Goal: Task Accomplishment & Management: Complete application form

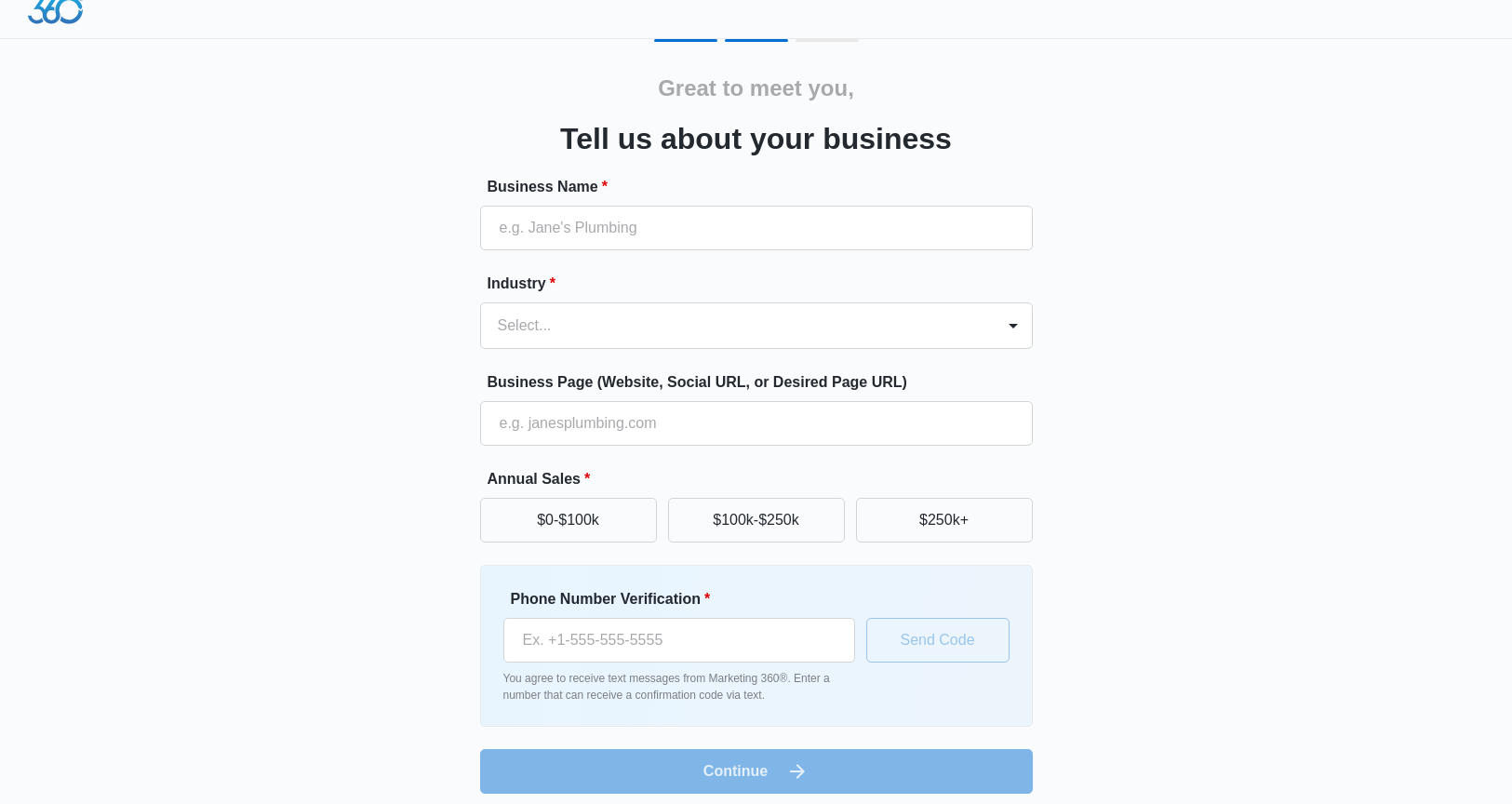
scroll to position [30, 0]
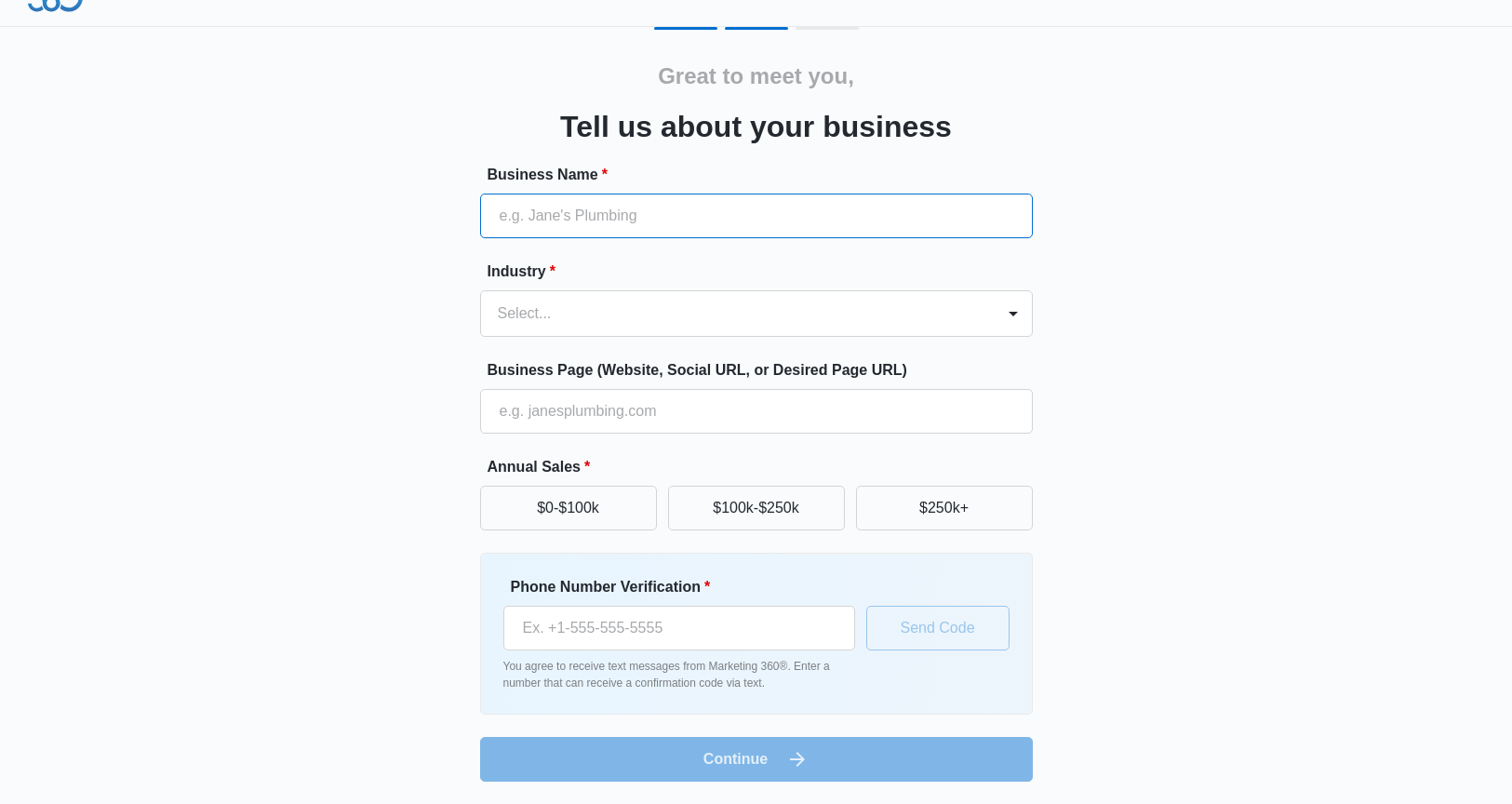
click at [653, 211] on input "Business Name *" at bounding box center [756, 216] width 552 height 45
type input "ZNA Productions"
click at [662, 308] on div at bounding box center [734, 313] width 472 height 26
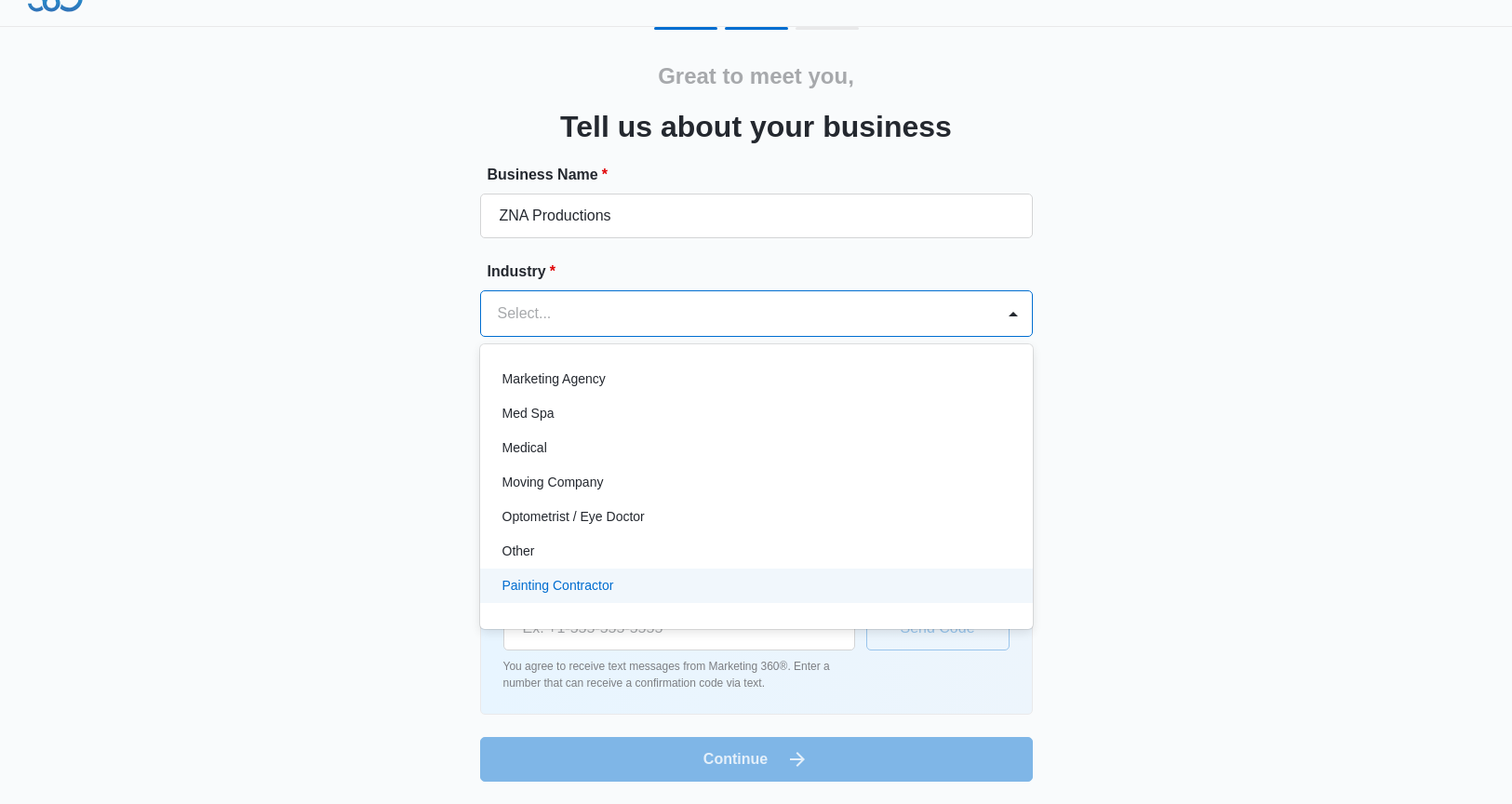
scroll to position [911, 0]
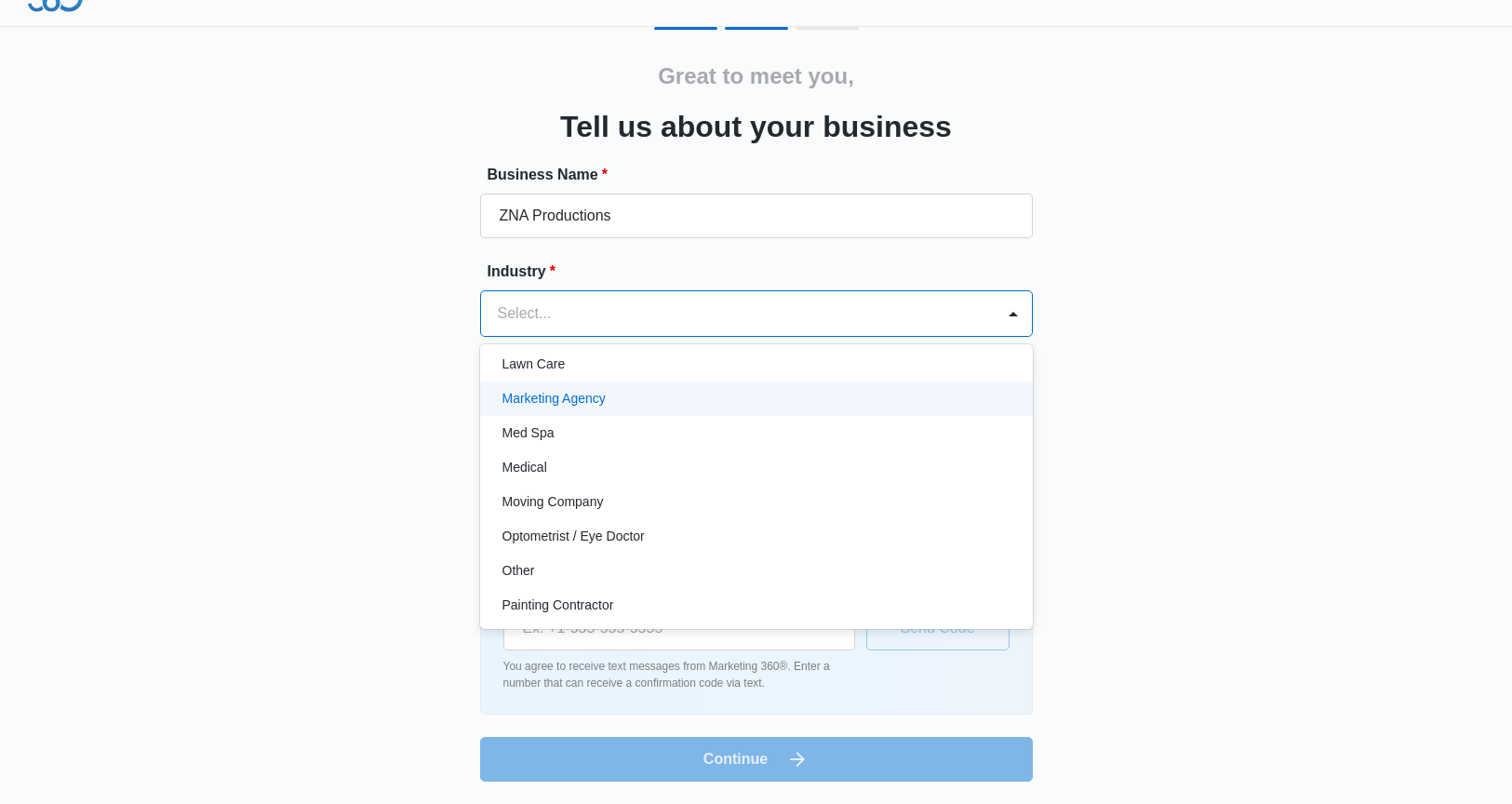
click at [607, 398] on div "Marketing Agency" at bounding box center [755, 399] width 505 height 19
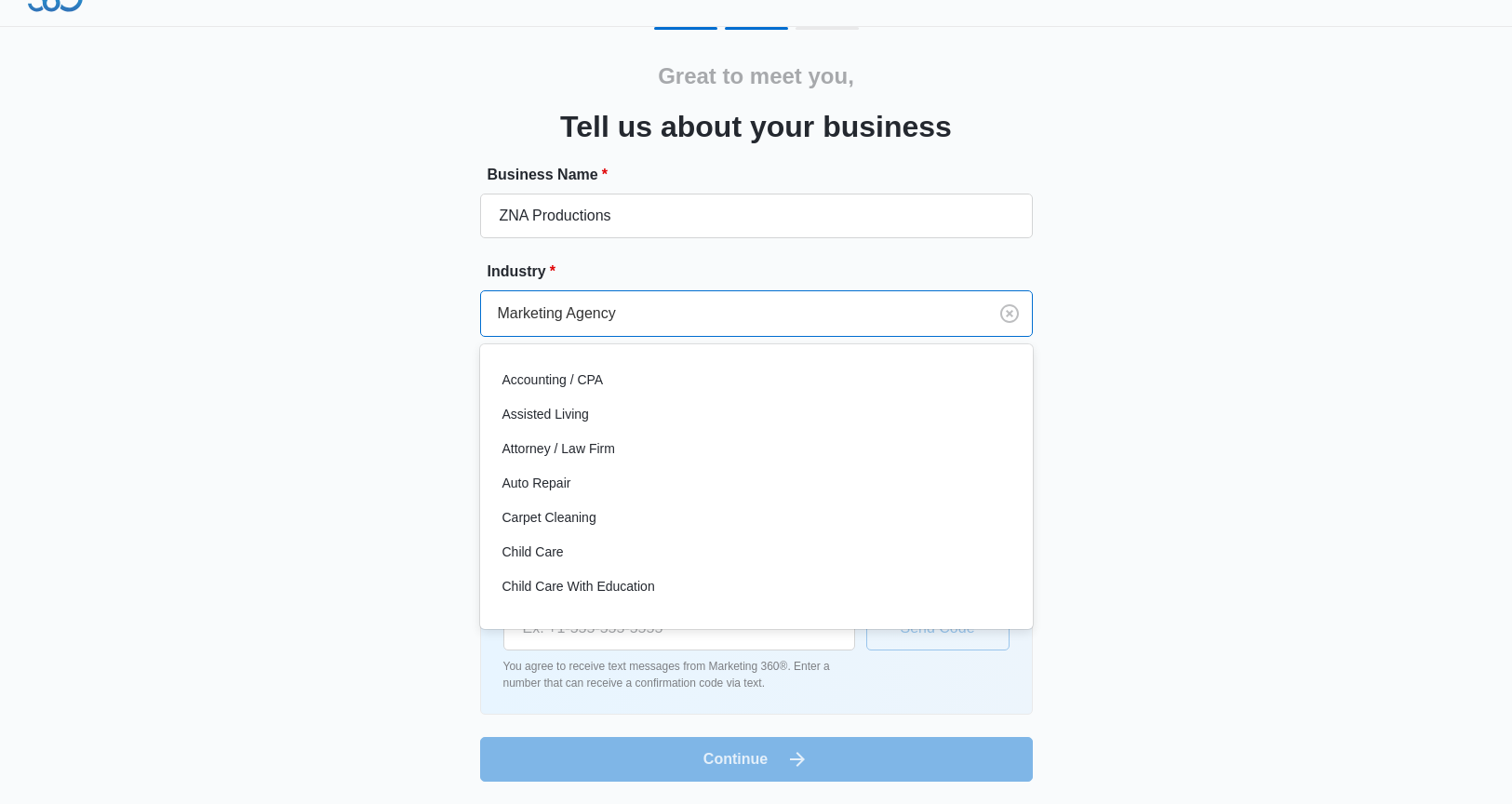
click at [658, 324] on div at bounding box center [730, 313] width 465 height 26
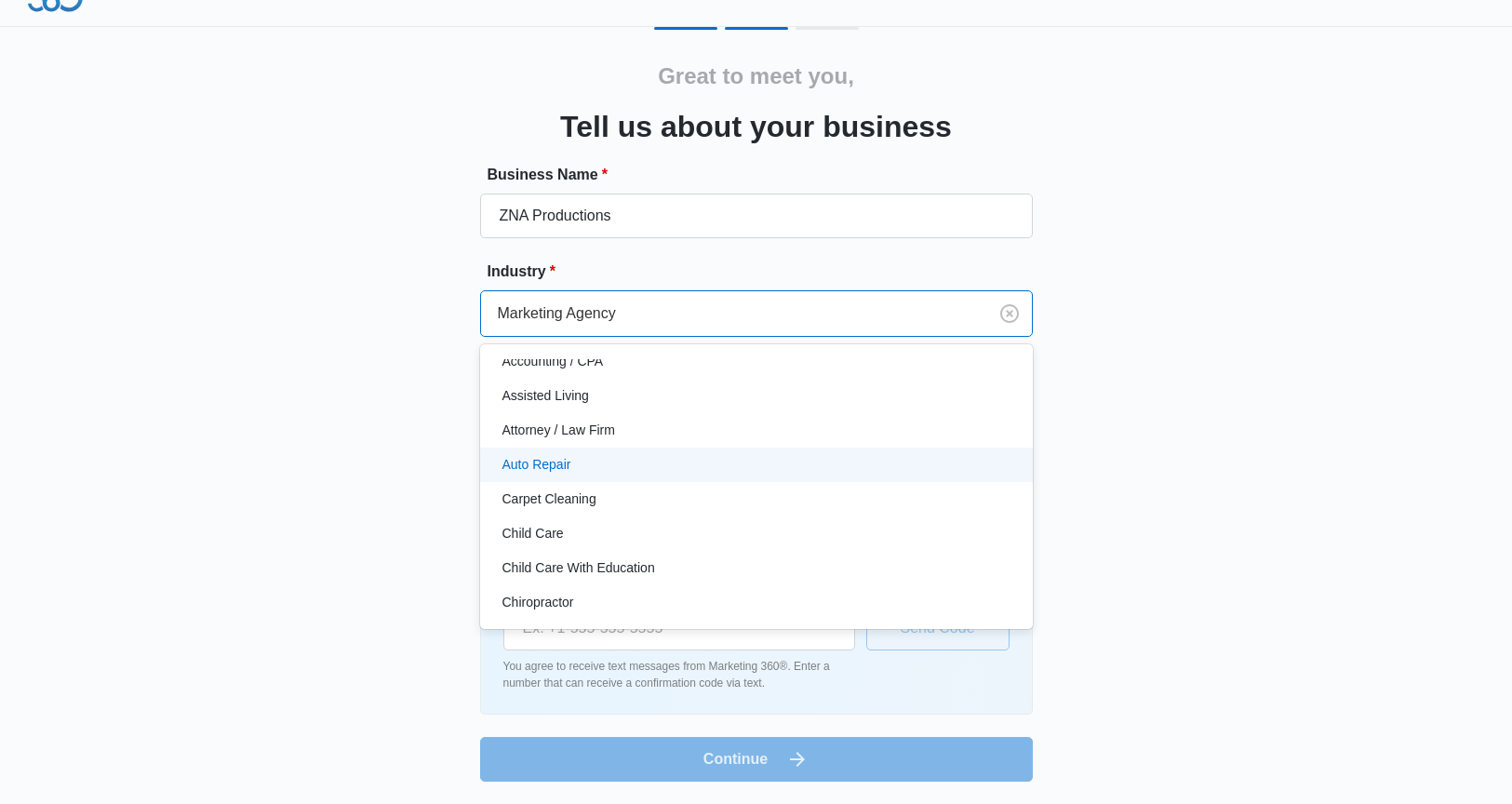
scroll to position [0, 0]
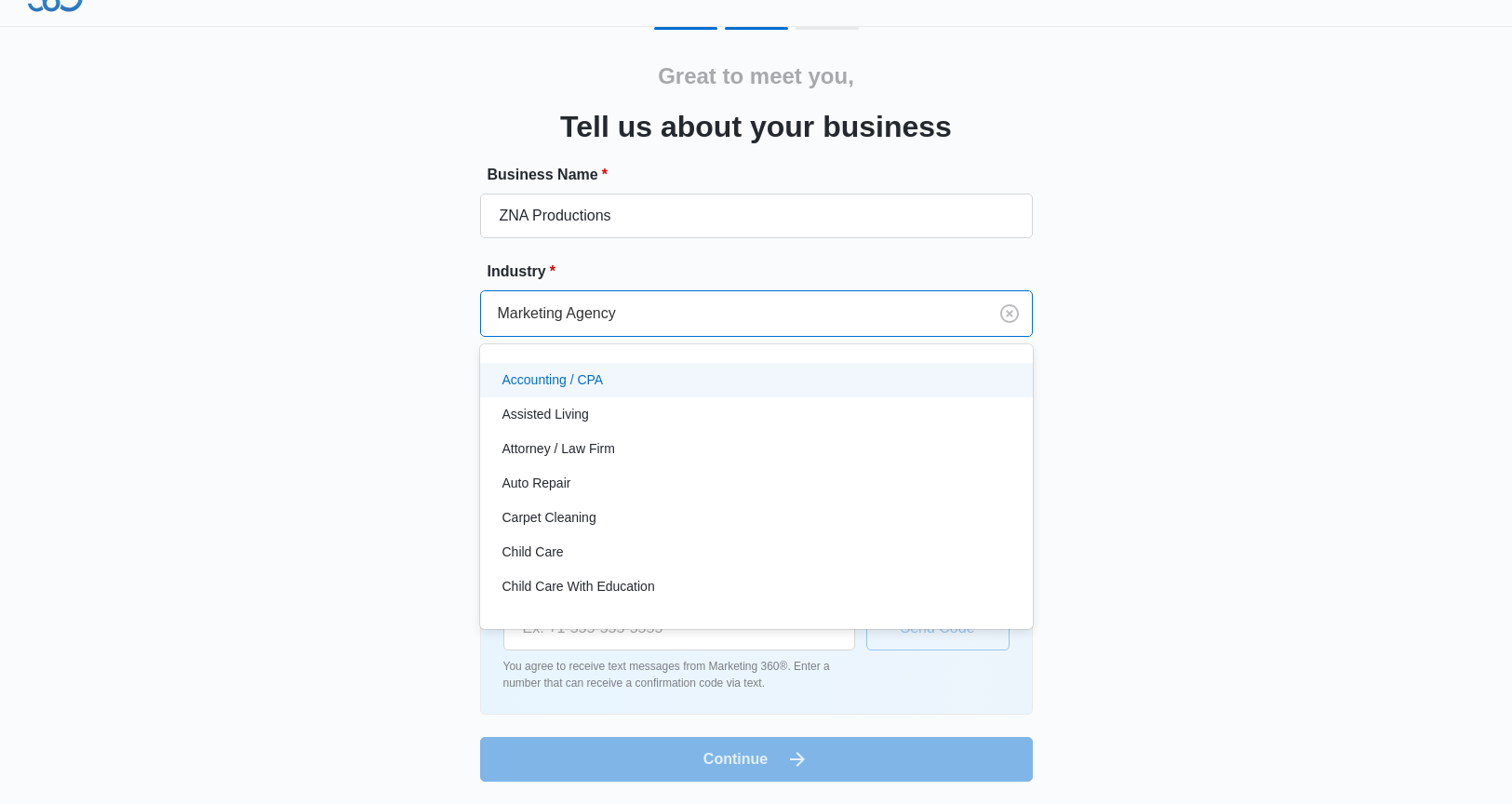
click at [651, 258] on form "Business Name * ZNA Productions Industry * option Marketing Agency, selected. A…" at bounding box center [756, 473] width 552 height 618
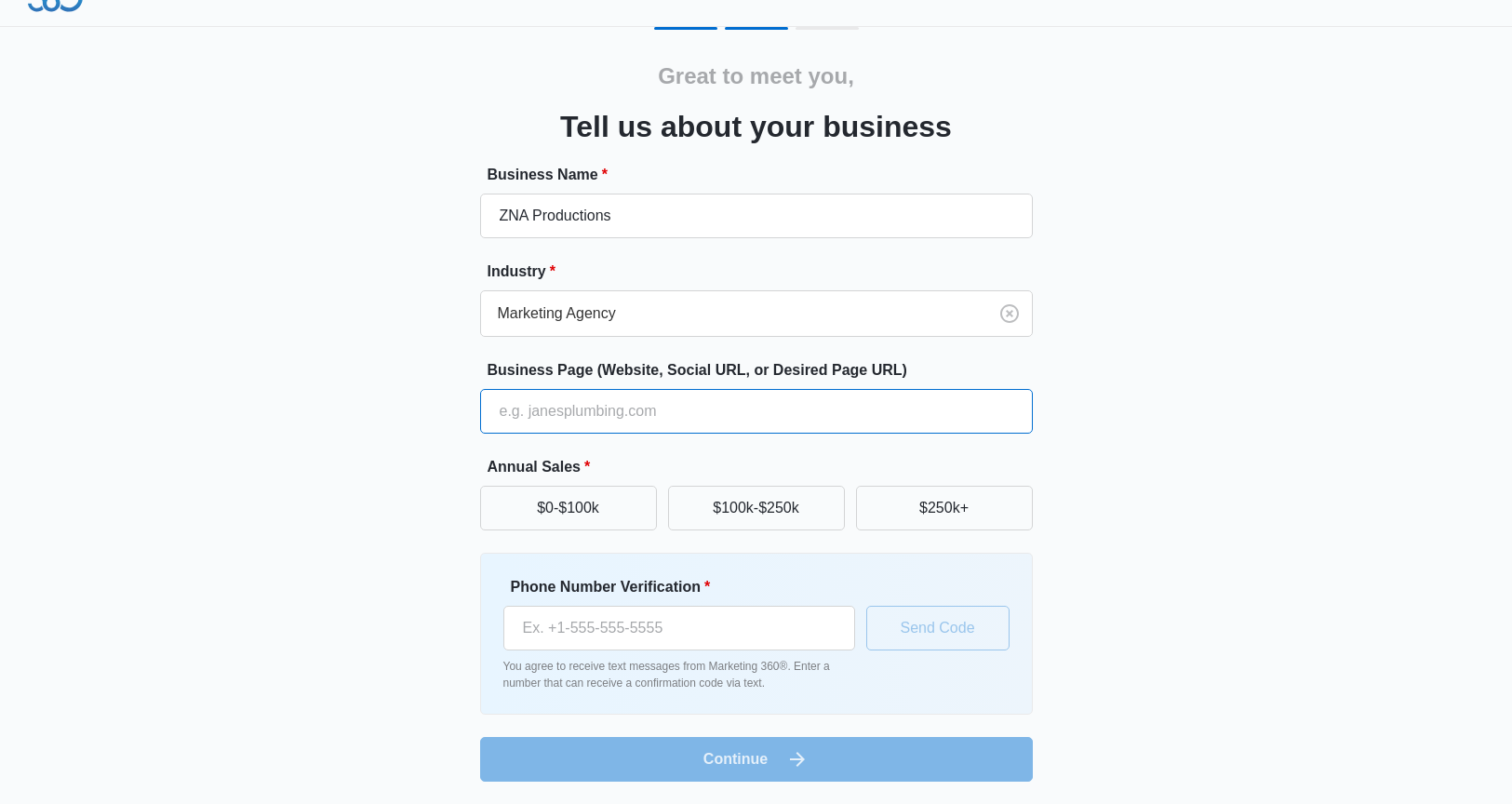
click at [676, 420] on input "Business Page (Website, Social URL, or Desired Page URL)" at bounding box center [756, 411] width 552 height 45
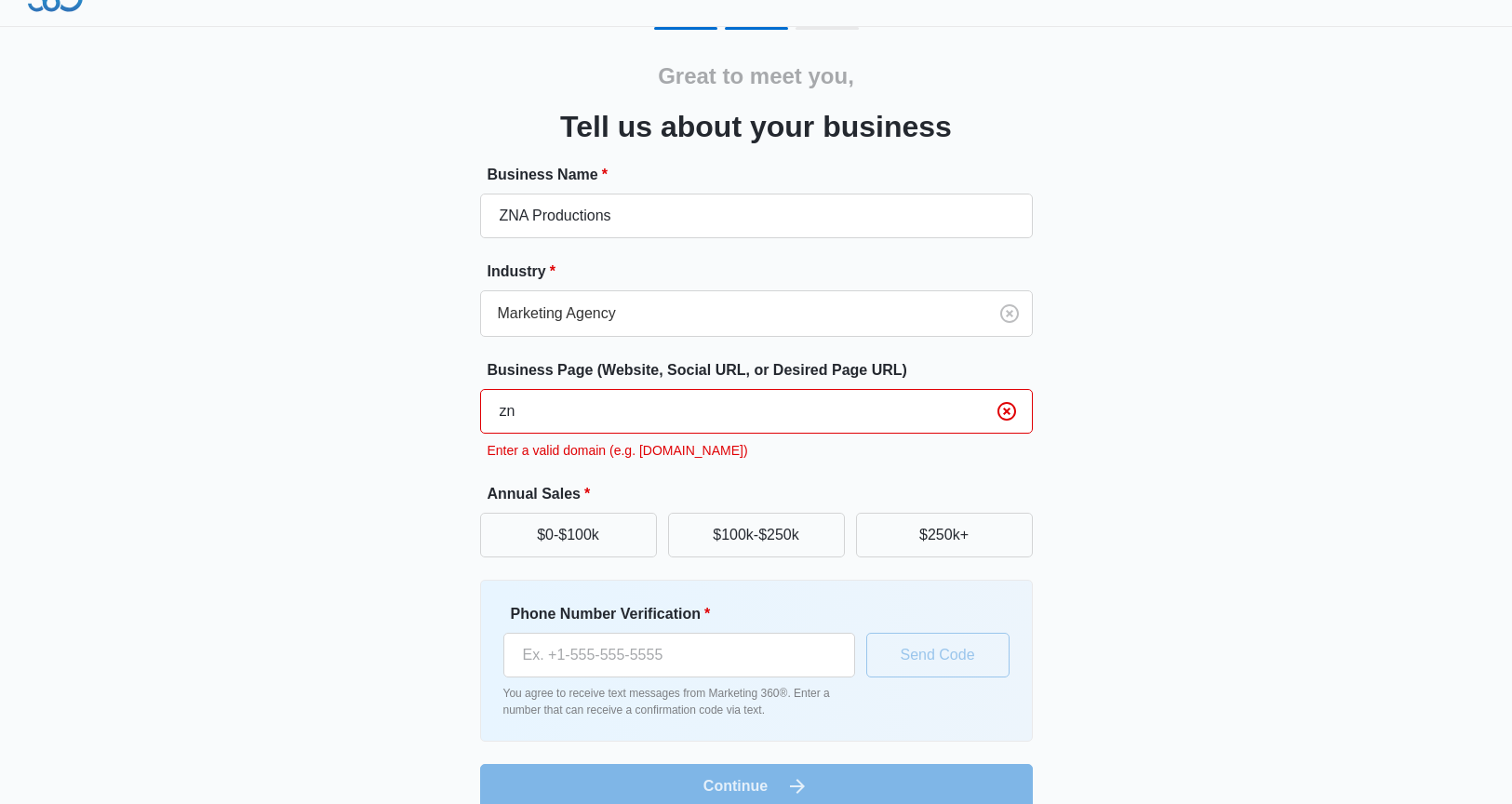
type input "z"
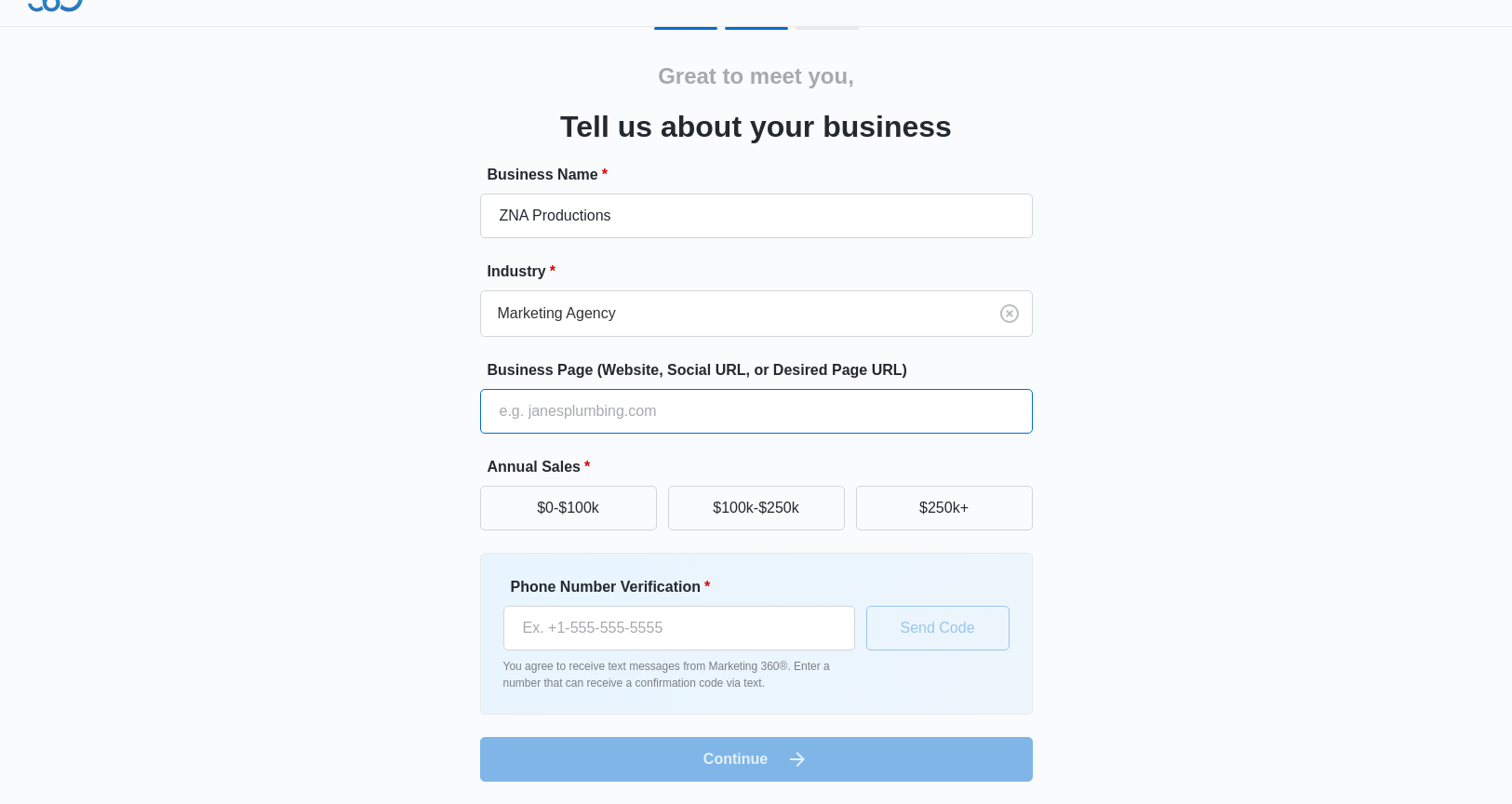
click at [520, 422] on input "Business Page (Website, Social URL, or Desired Page URL)" at bounding box center [756, 411] width 552 height 45
click at [402, 423] on div "Great to meet you, Tell us about your business Business Name * ZNA Productions …" at bounding box center [756, 404] width 1116 height 754
click at [585, 505] on button "$0-$100k" at bounding box center [568, 508] width 176 height 45
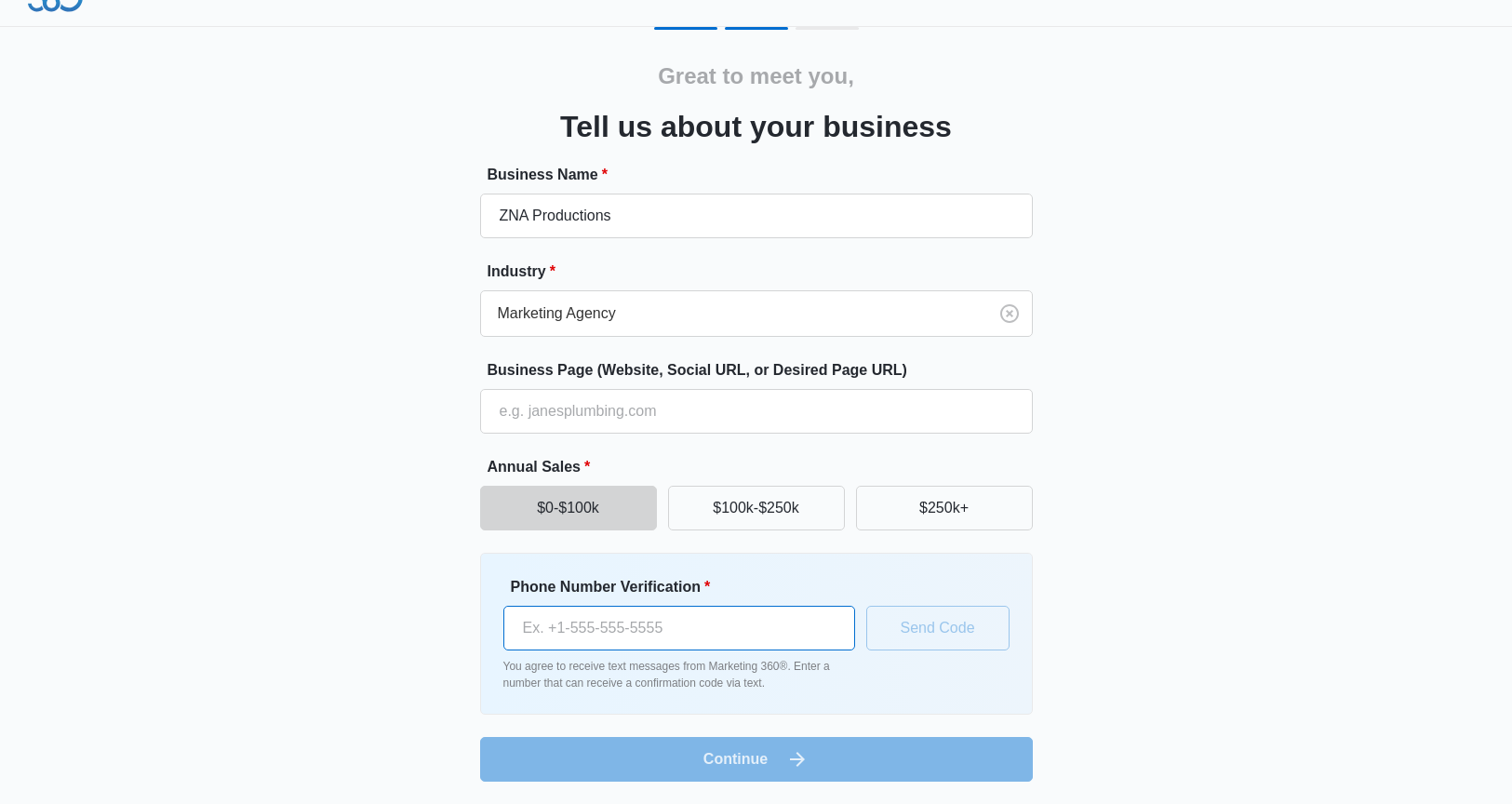
click at [811, 642] on input "Phone Number Verification *" at bounding box center [679, 629] width 352 height 45
type input "[PHONE_NUMBER]"
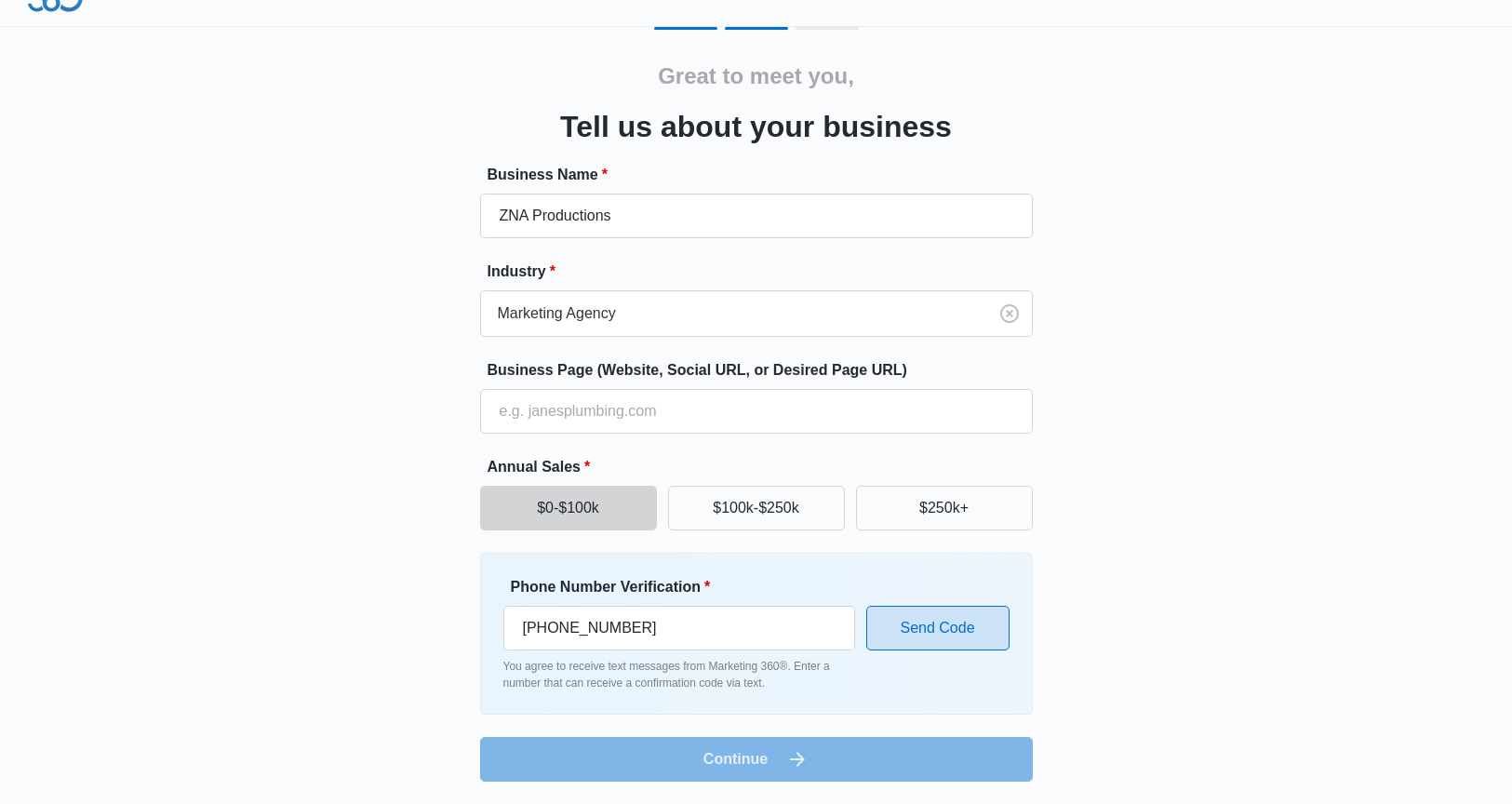
click at [978, 619] on button "Send Code" at bounding box center [937, 629] width 143 height 45
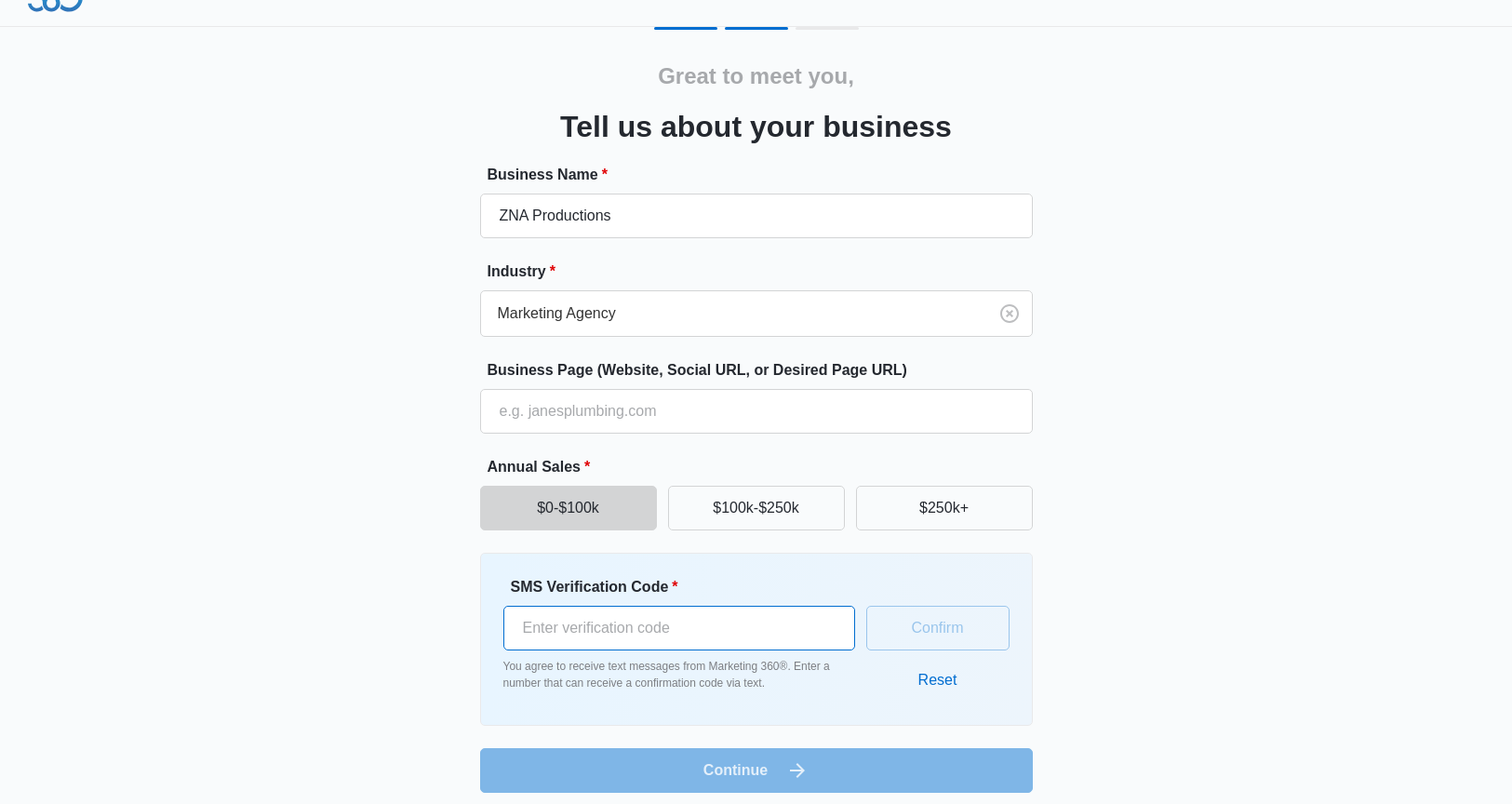
click at [746, 617] on input "SMS Verification Code *" at bounding box center [679, 629] width 352 height 45
type input "441172"
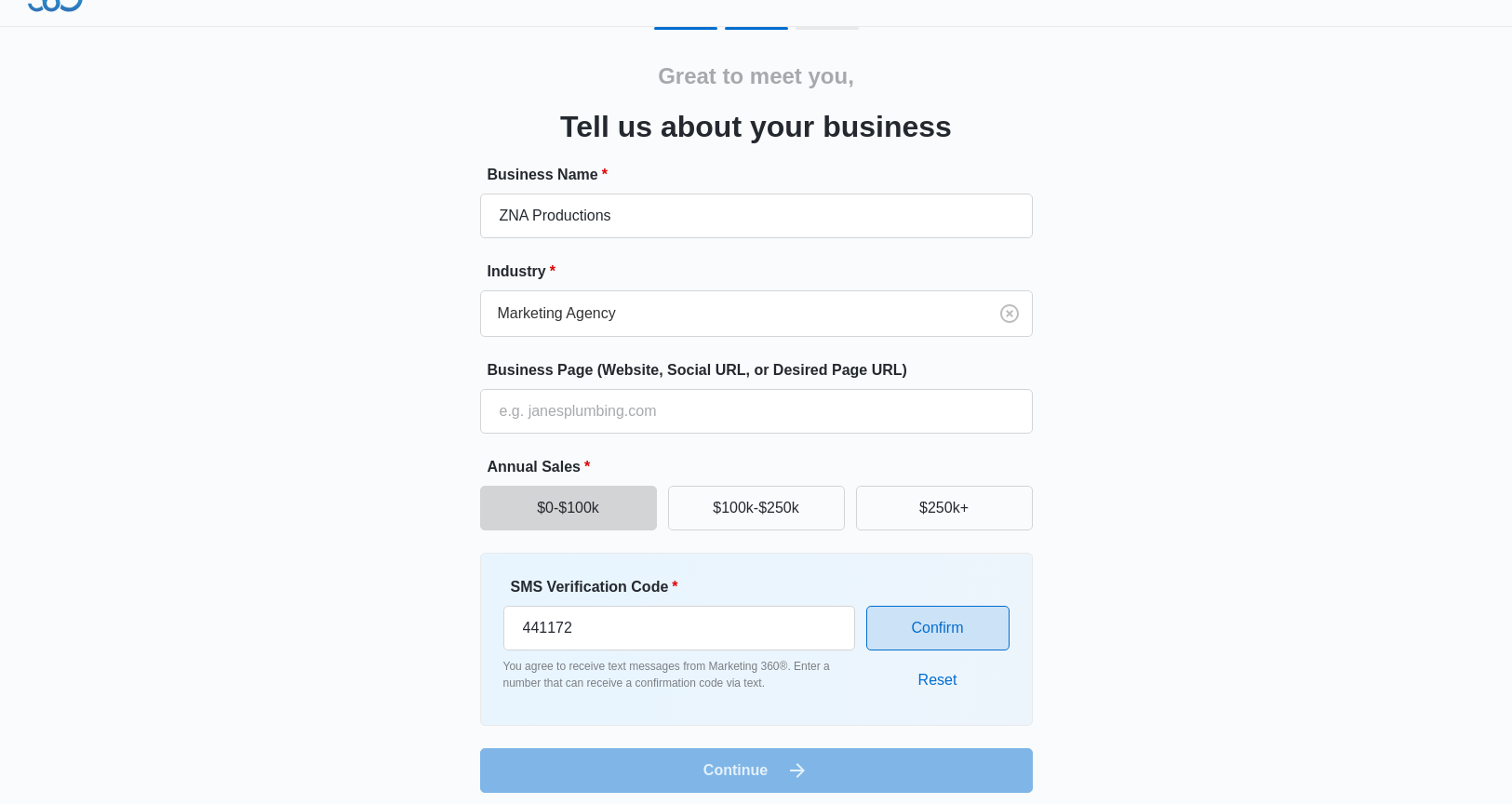
click at [949, 623] on button "Confirm" at bounding box center [937, 629] width 143 height 45
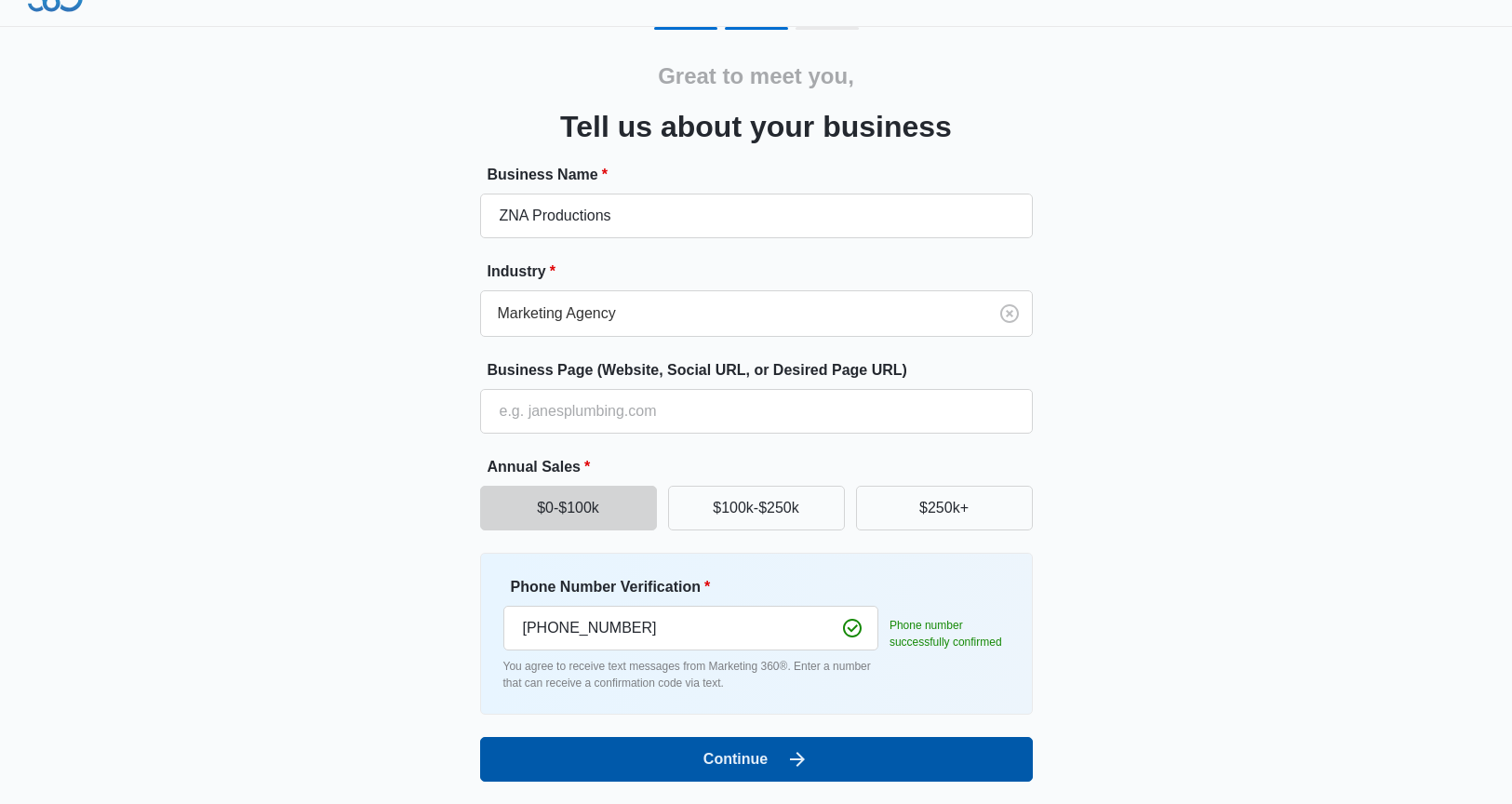
click at [904, 761] on button "Continue" at bounding box center [756, 759] width 552 height 45
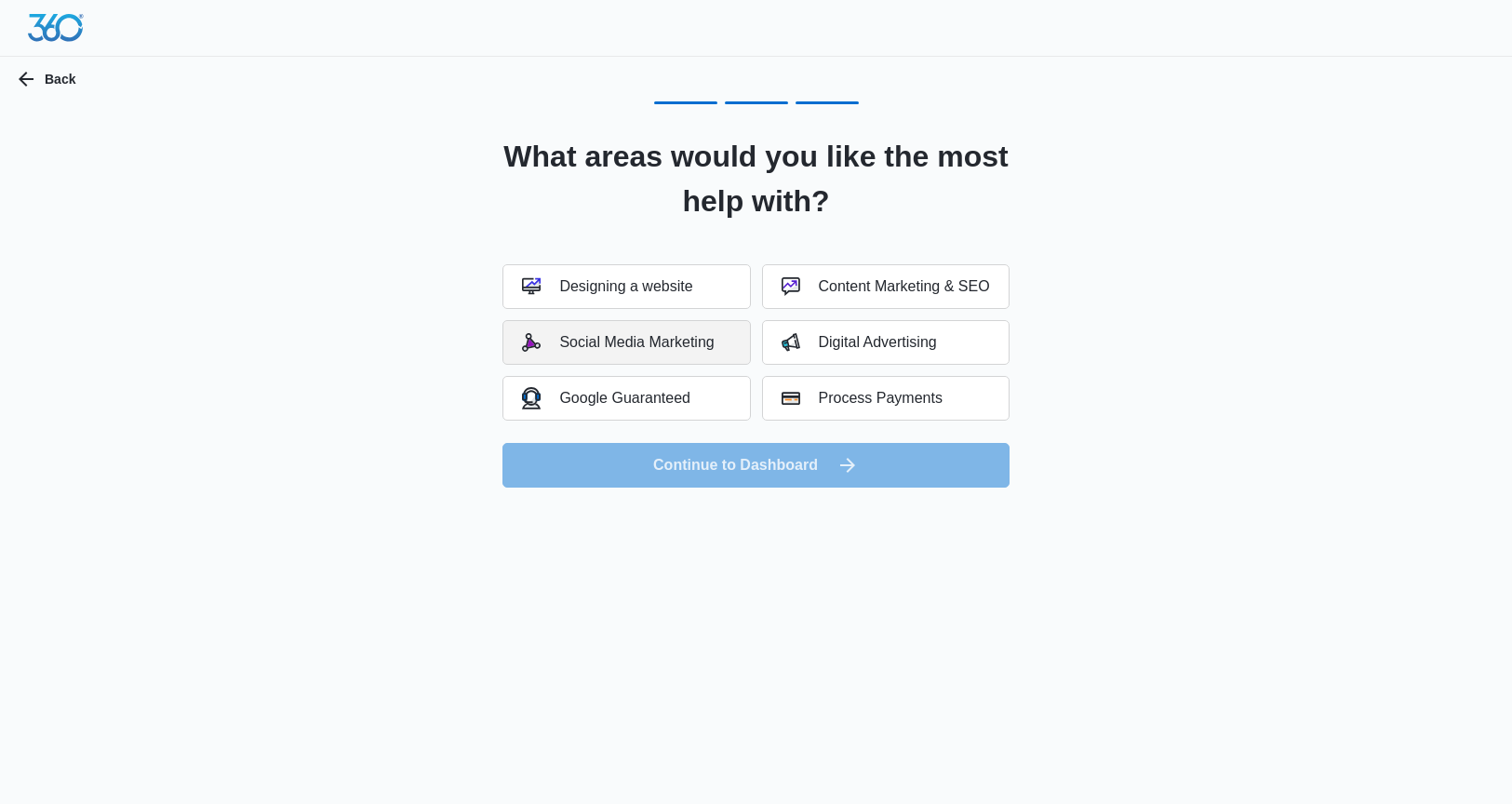
click at [682, 336] on div "Social Media Marketing" at bounding box center [618, 342] width 192 height 19
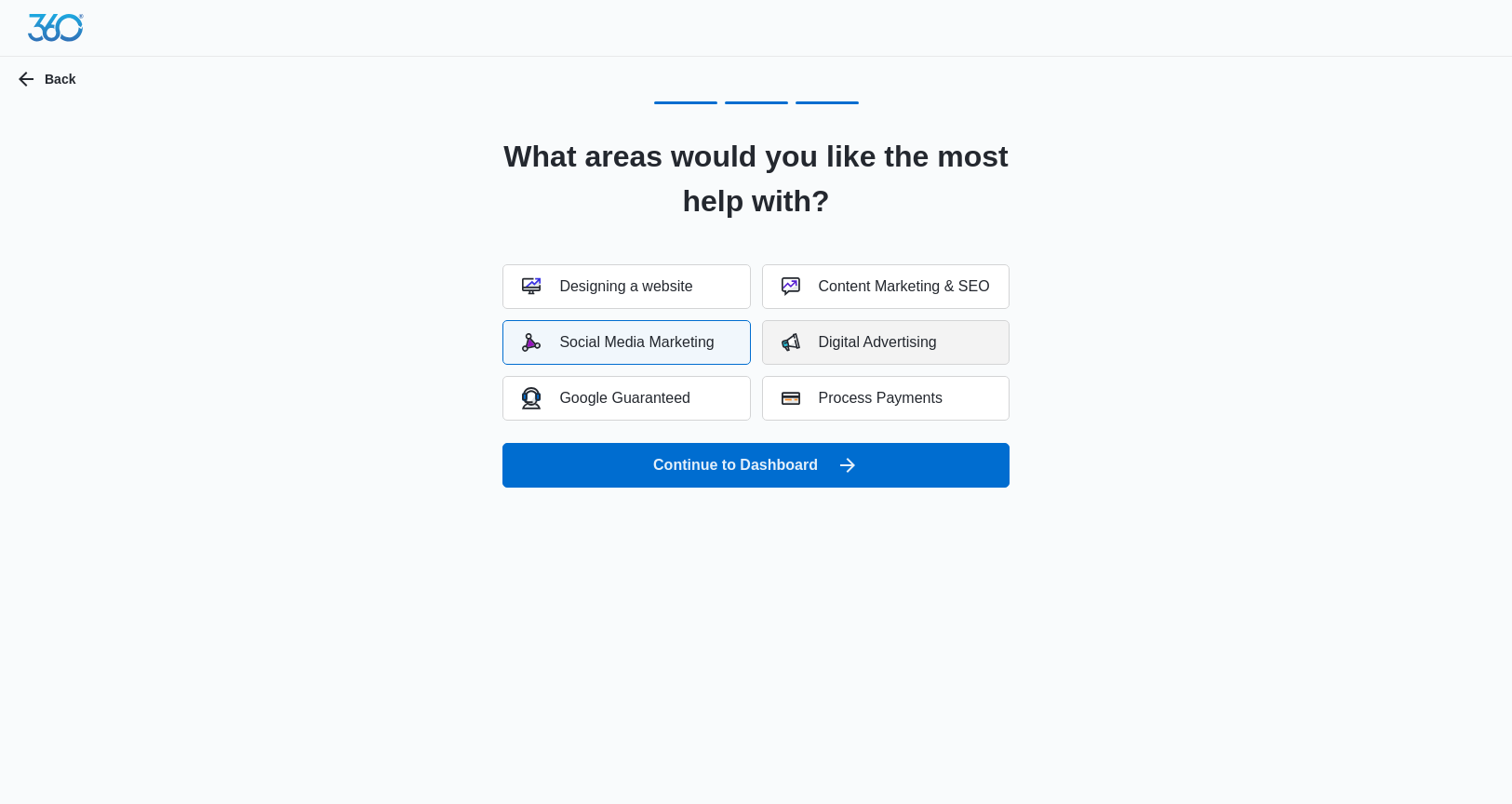
click at [829, 343] on div "Digital Advertising" at bounding box center [858, 342] width 155 height 19
click at [835, 300] on button "Content Marketing & SEO" at bounding box center [886, 287] width 247 height 45
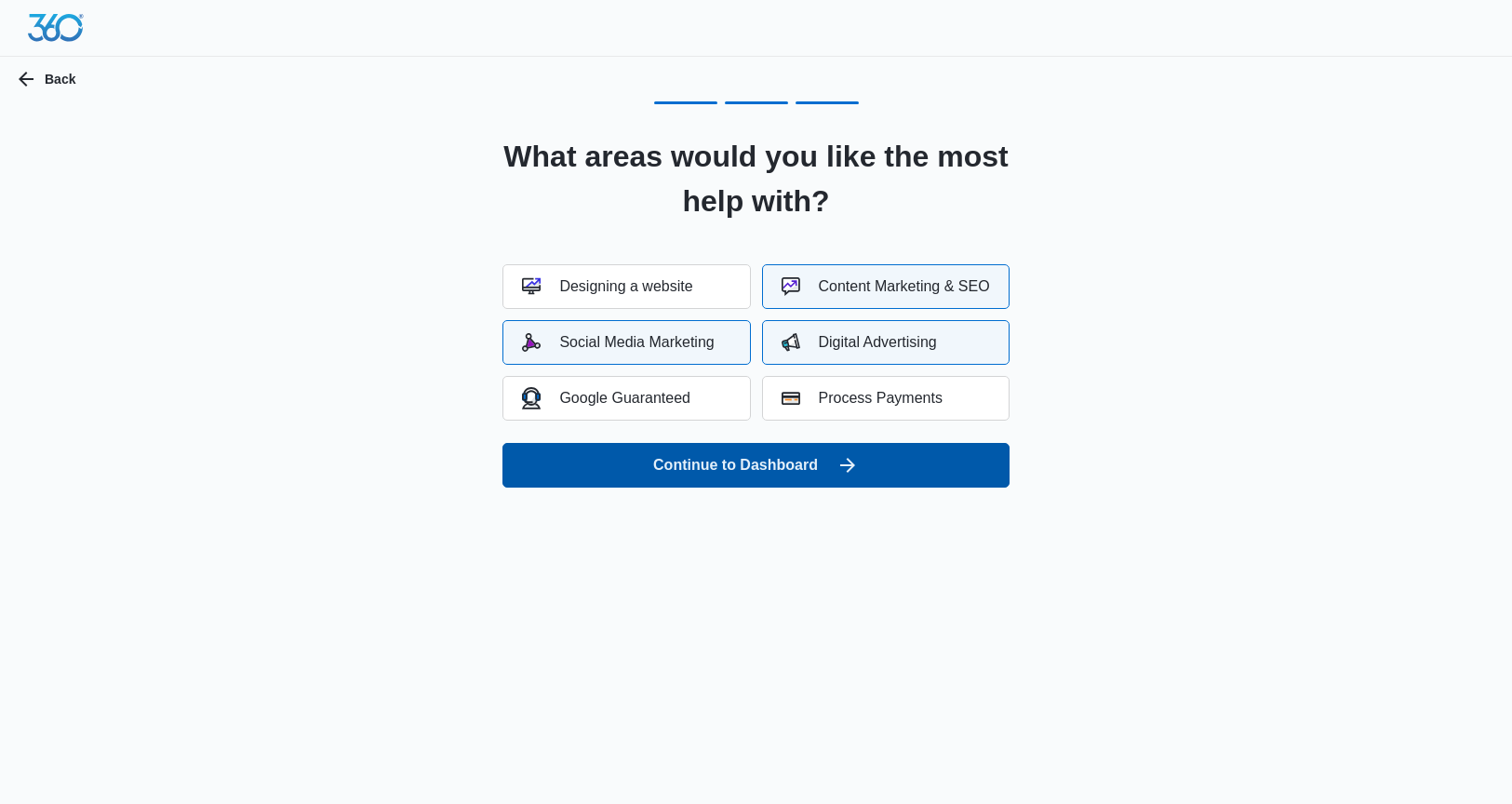
click at [845, 449] on button "Continue to Dashboard" at bounding box center [755, 465] width 506 height 45
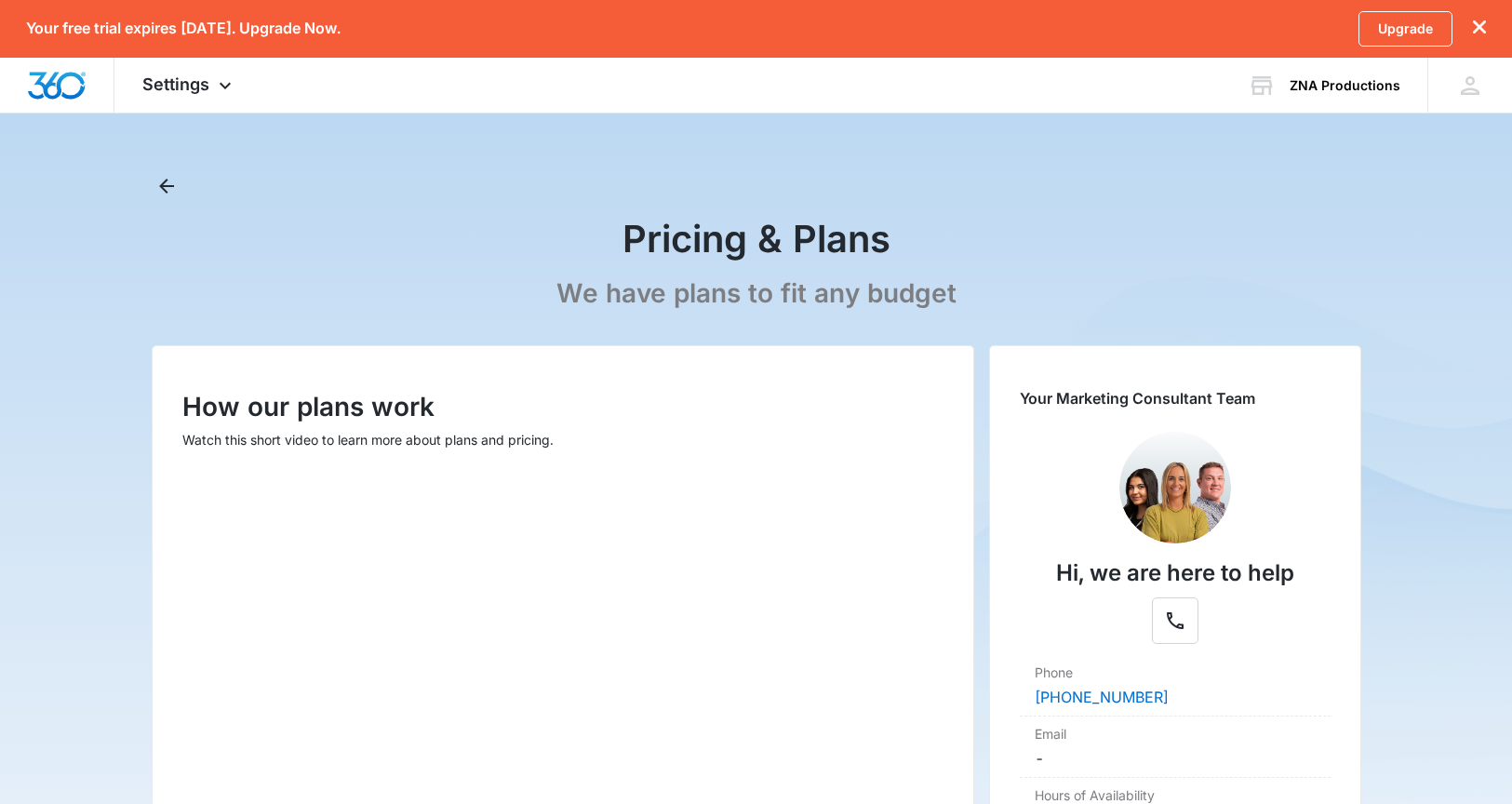
click at [706, 292] on p "We have plans to fit any budget" at bounding box center [756, 293] width 400 height 32
click at [171, 175] on icon "Back" at bounding box center [166, 186] width 22 height 22
